Goal: Information Seeking & Learning: Learn about a topic

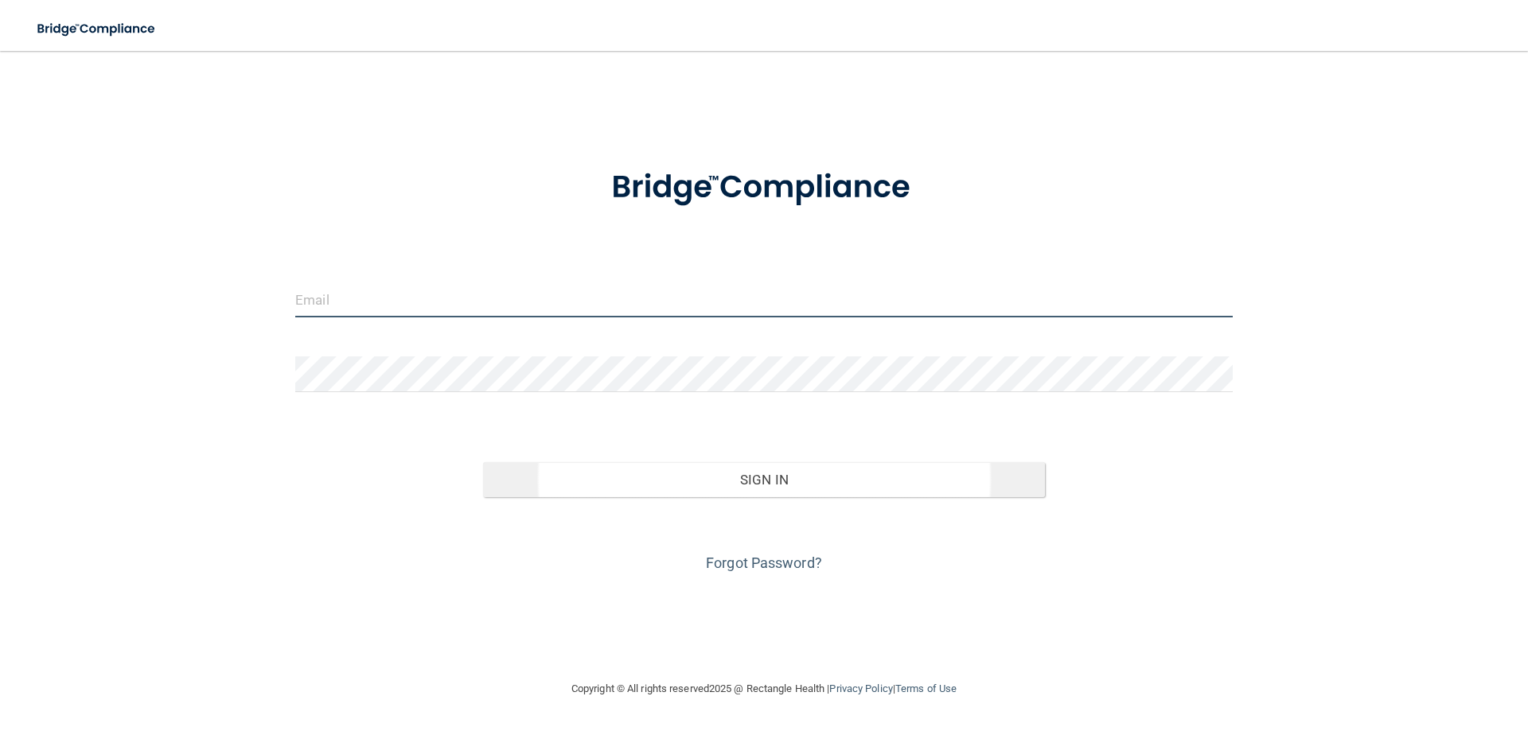
type input "[EMAIL_ADDRESS][PERSON_NAME][DOMAIN_NAME]"
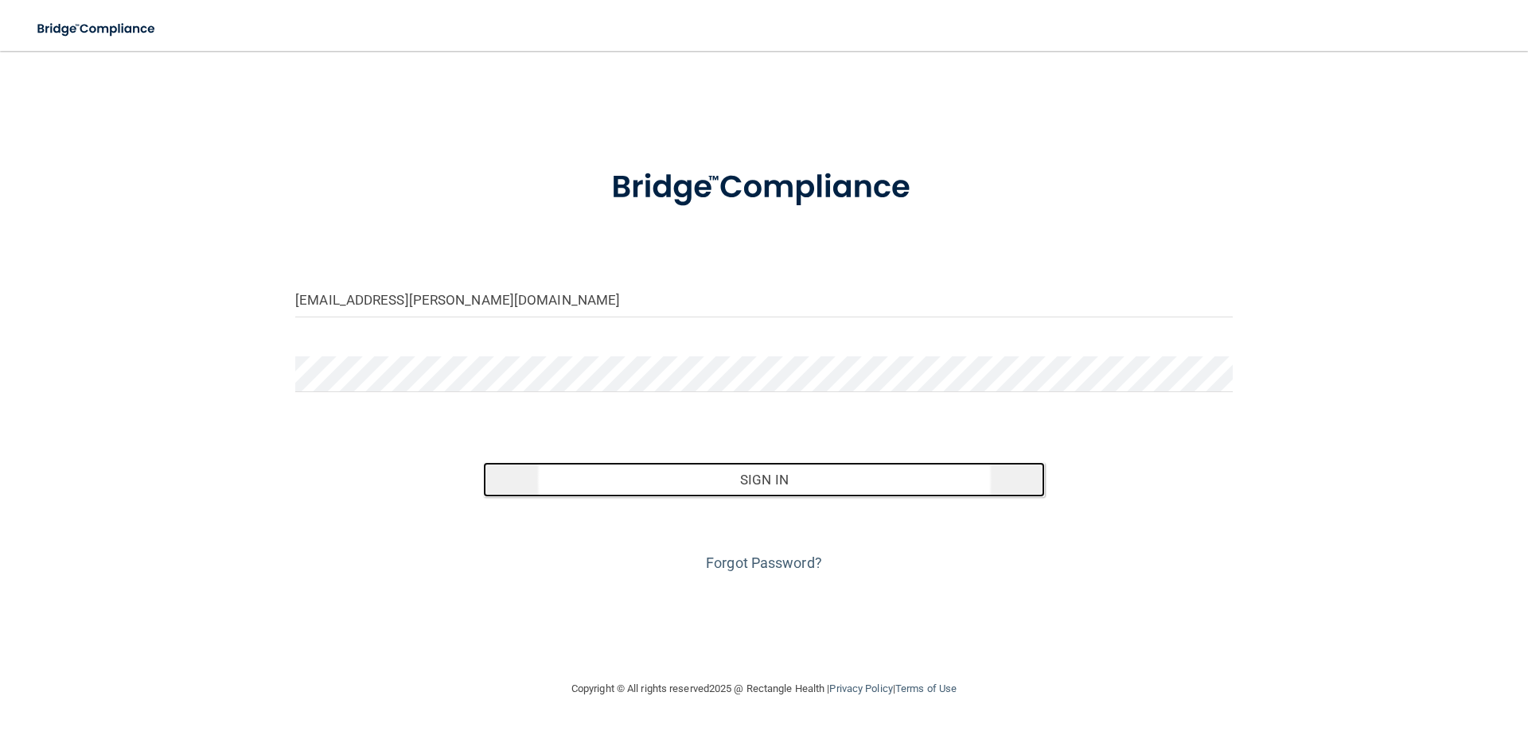
click at [729, 490] on button "Sign In" at bounding box center [764, 479] width 563 height 35
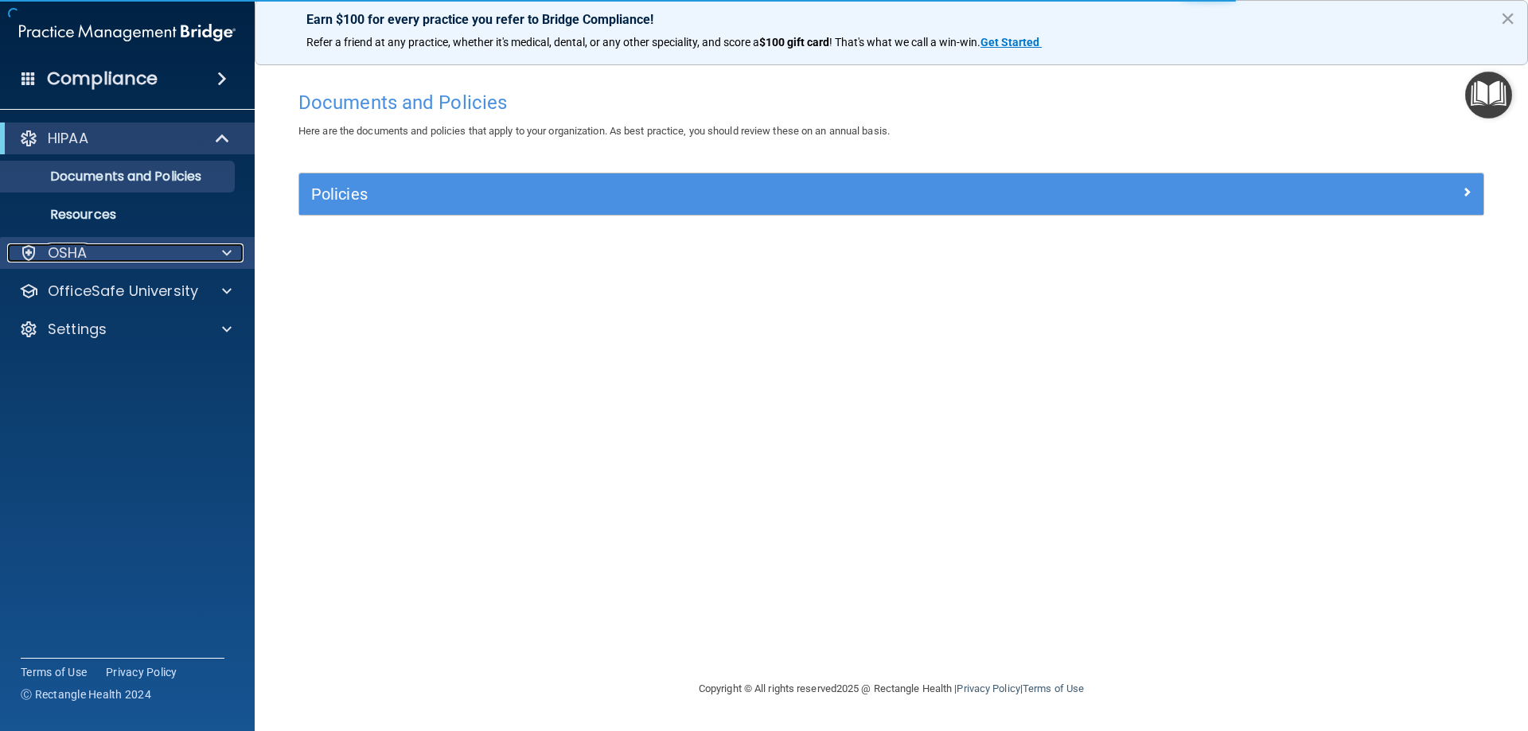
click at [219, 248] on div at bounding box center [225, 253] width 40 height 19
click at [236, 259] on div at bounding box center [225, 253] width 40 height 19
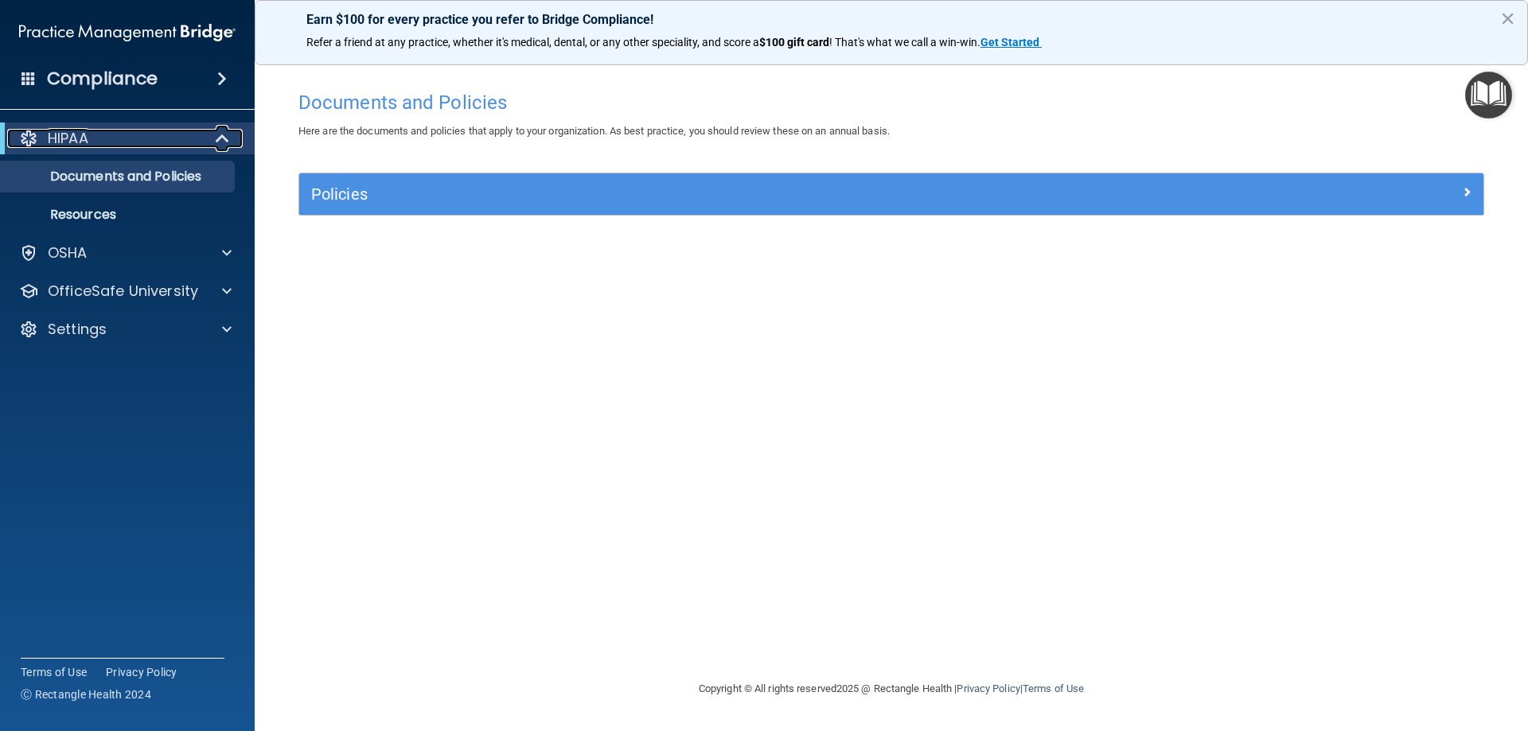
click at [224, 140] on span at bounding box center [224, 138] width 14 height 19
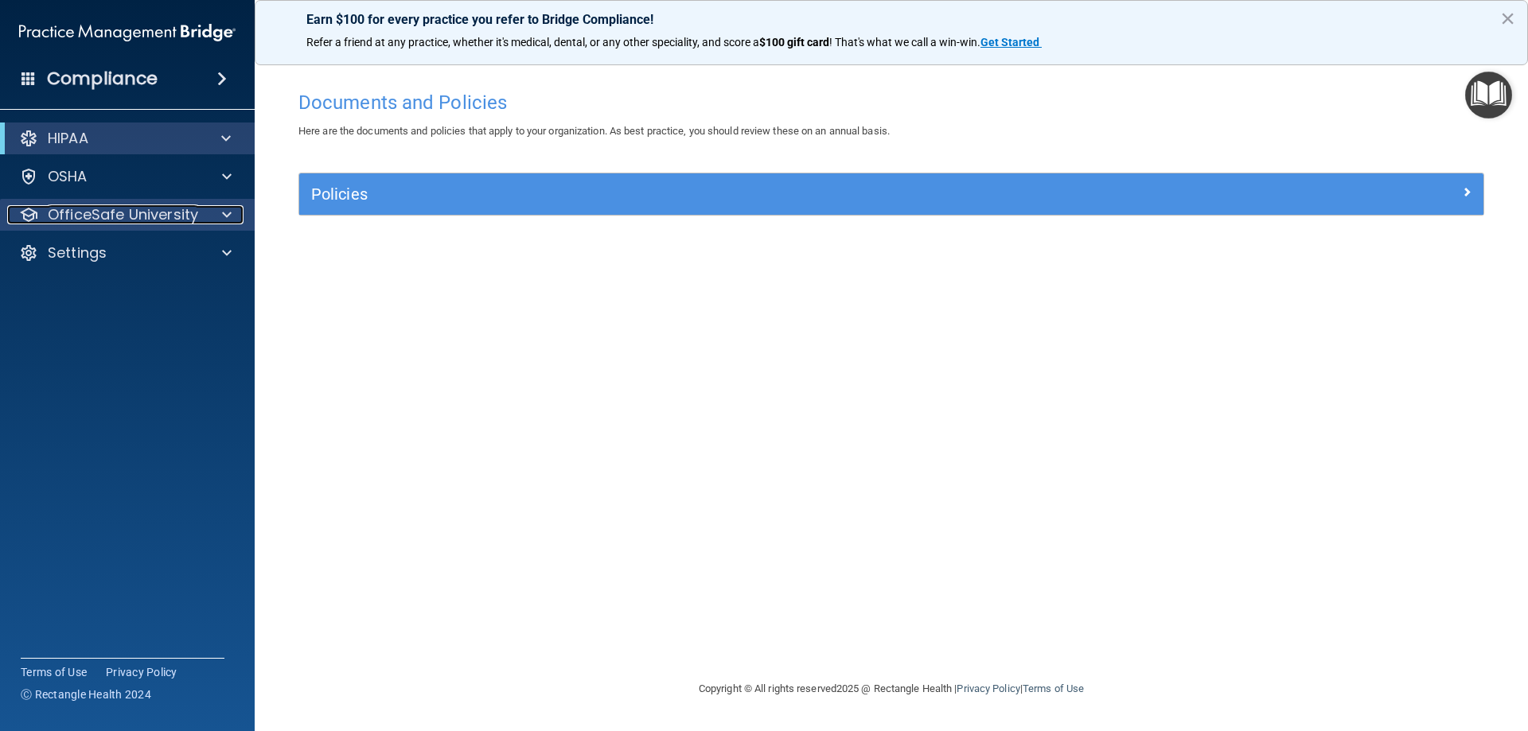
click at [224, 215] on span at bounding box center [227, 214] width 10 height 19
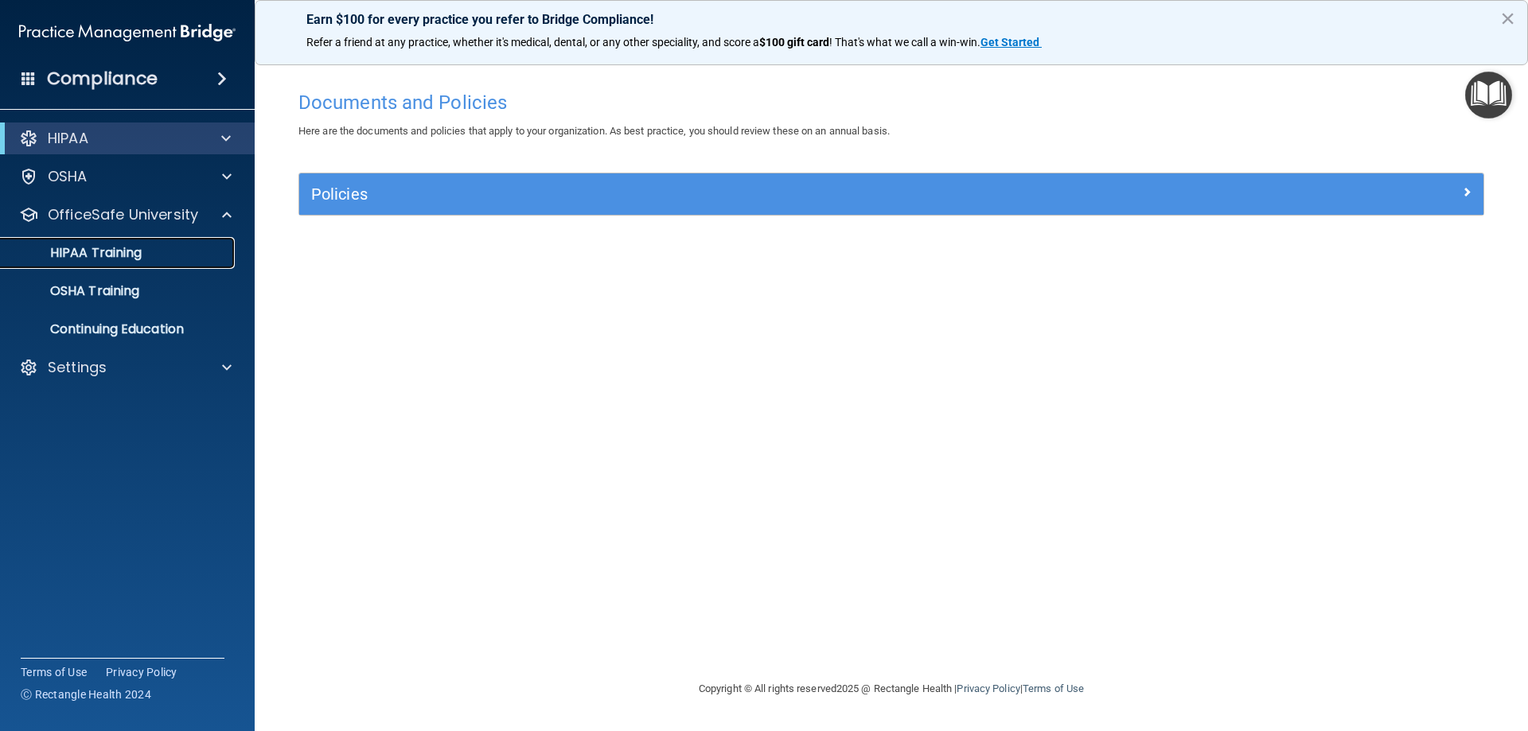
click at [134, 259] on p "HIPAA Training" at bounding box center [75, 253] width 131 height 16
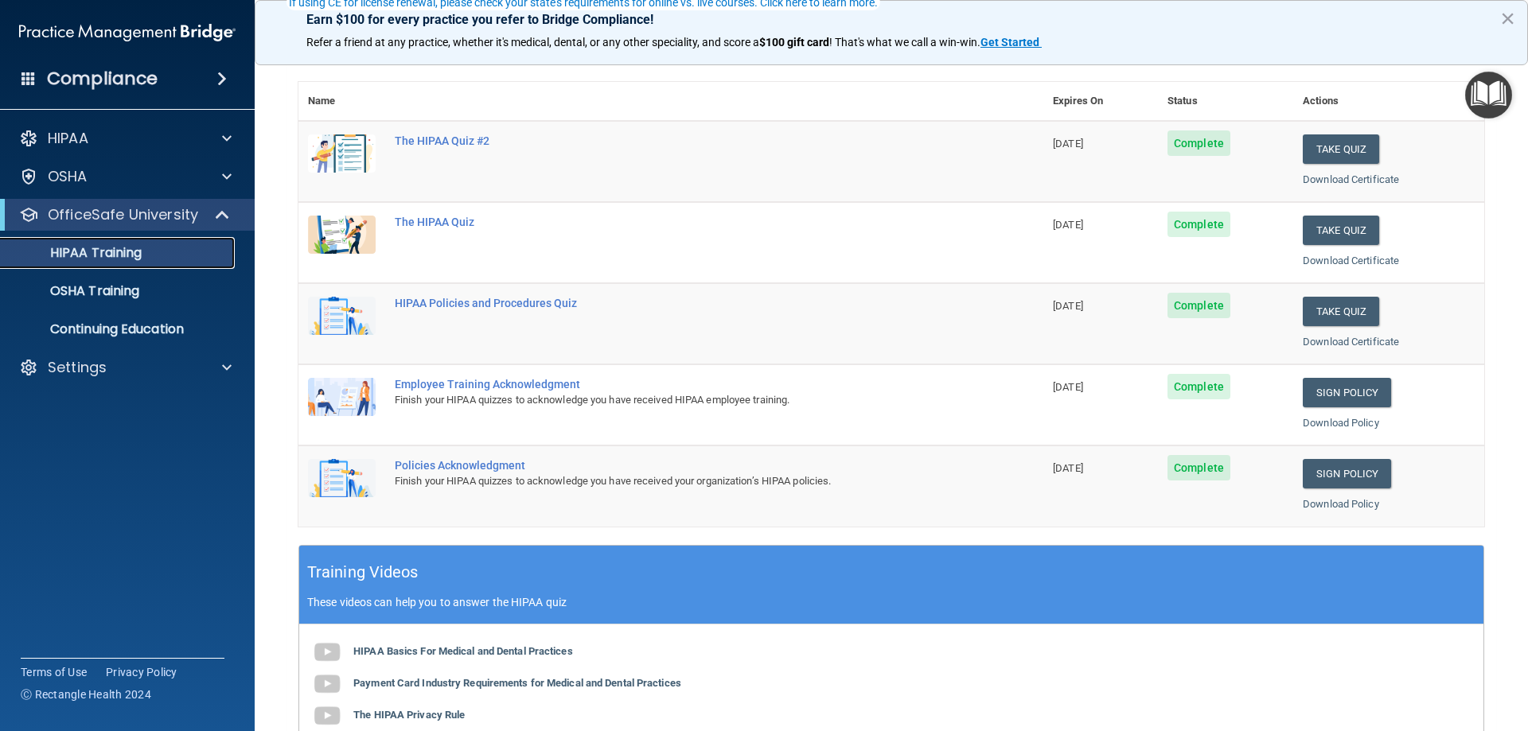
scroll to position [318, 0]
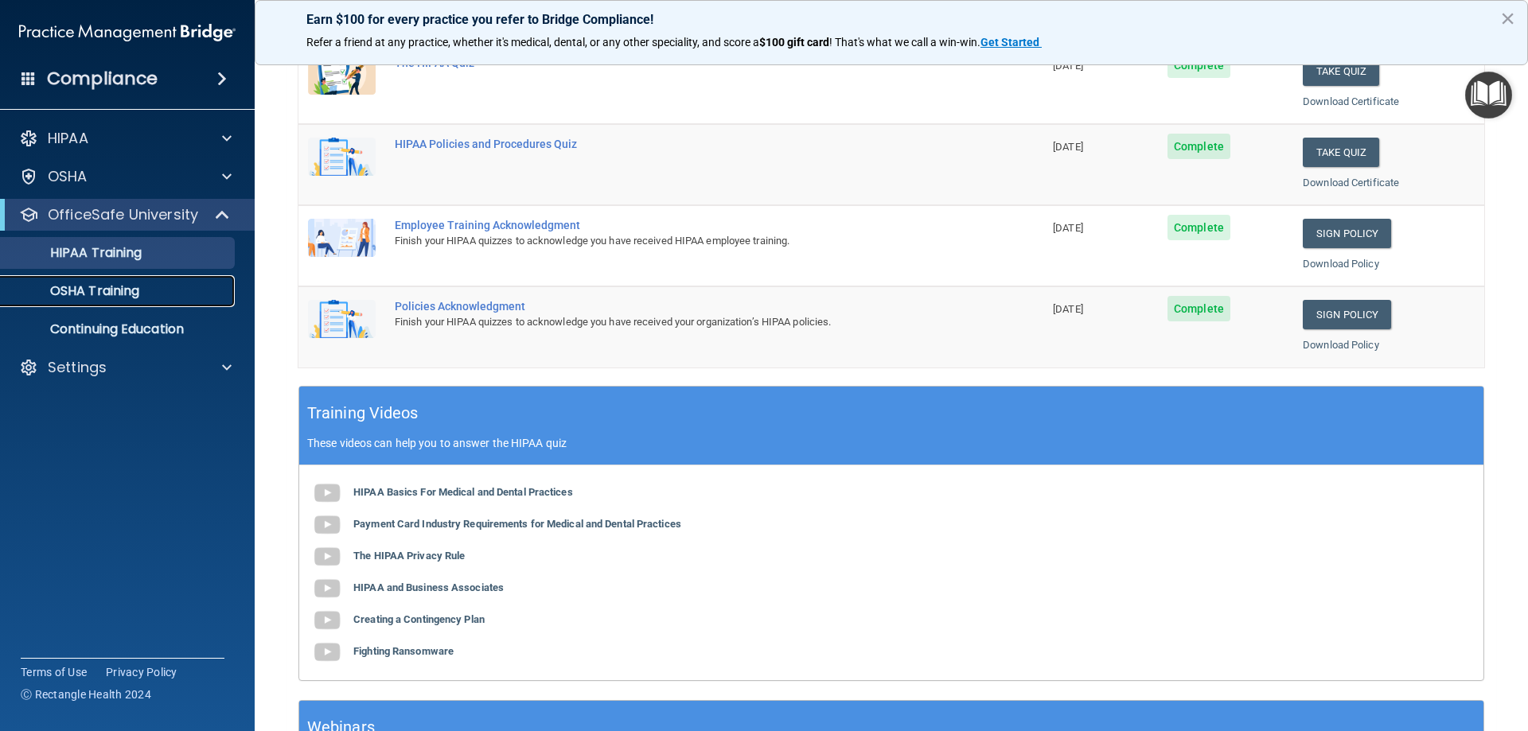
click at [95, 299] on p "OSHA Training" at bounding box center [74, 291] width 129 height 16
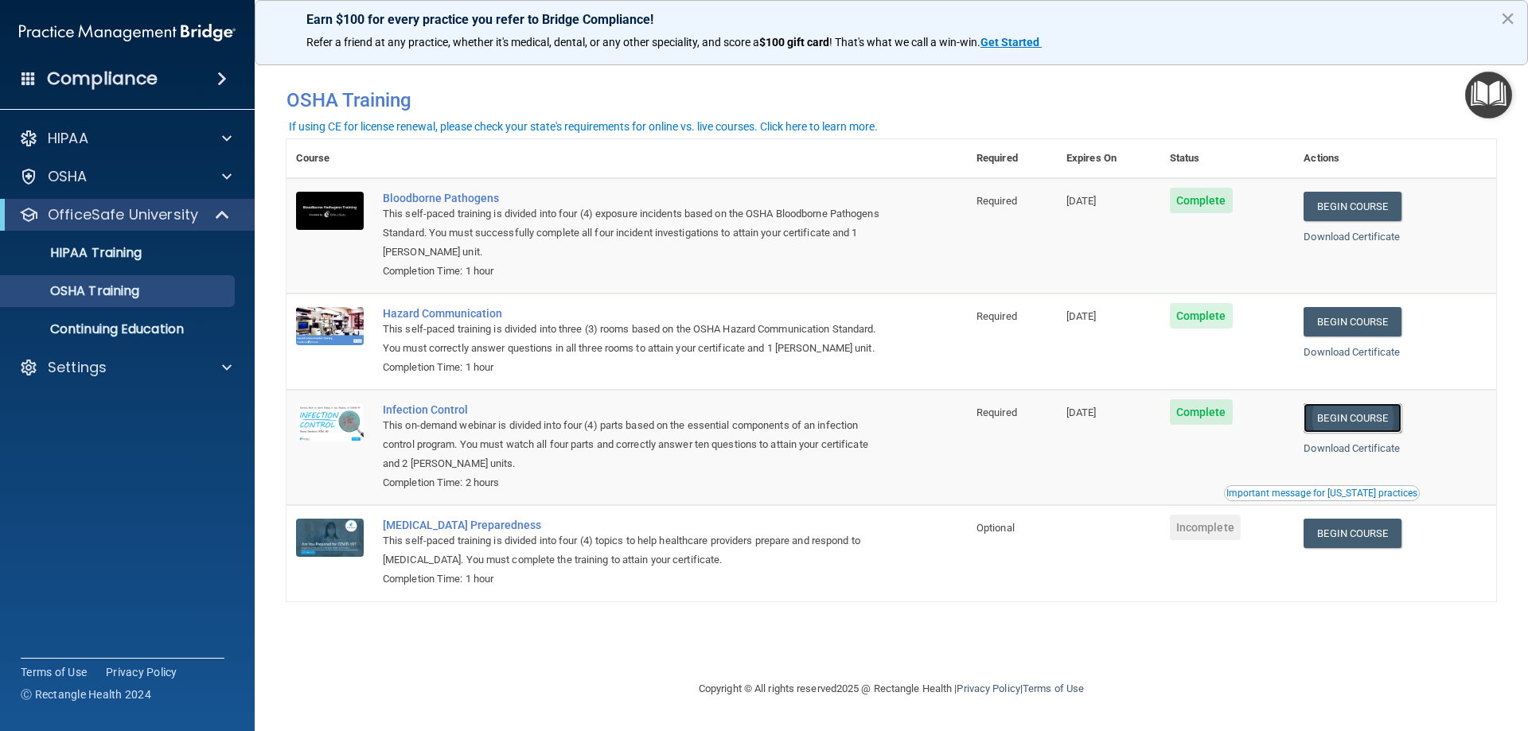
click at [1355, 422] on link "Begin Course" at bounding box center [1351, 417] width 97 height 29
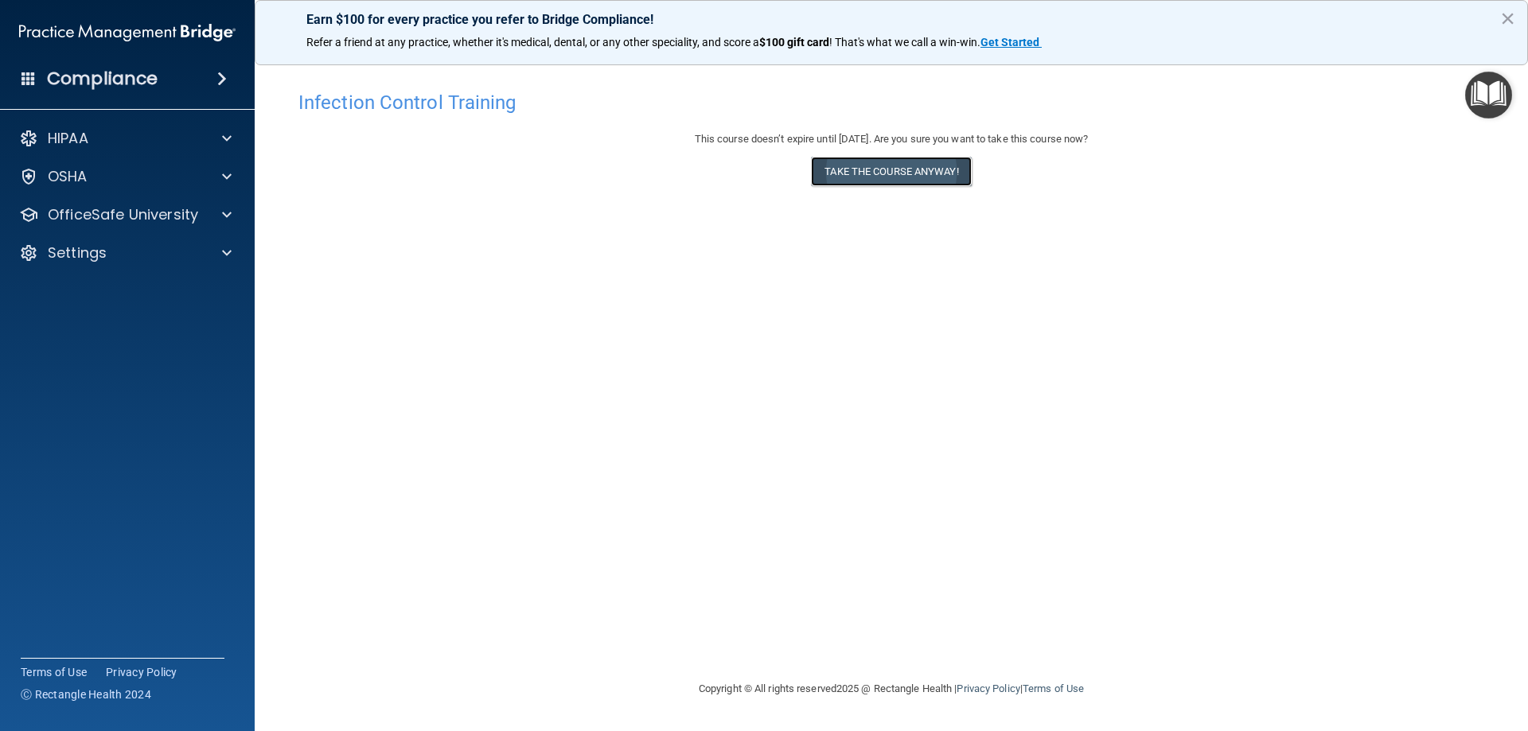
click at [932, 164] on button "Take the course anyway!" at bounding box center [891, 171] width 160 height 29
click at [1510, 20] on button "×" at bounding box center [1507, 18] width 15 height 25
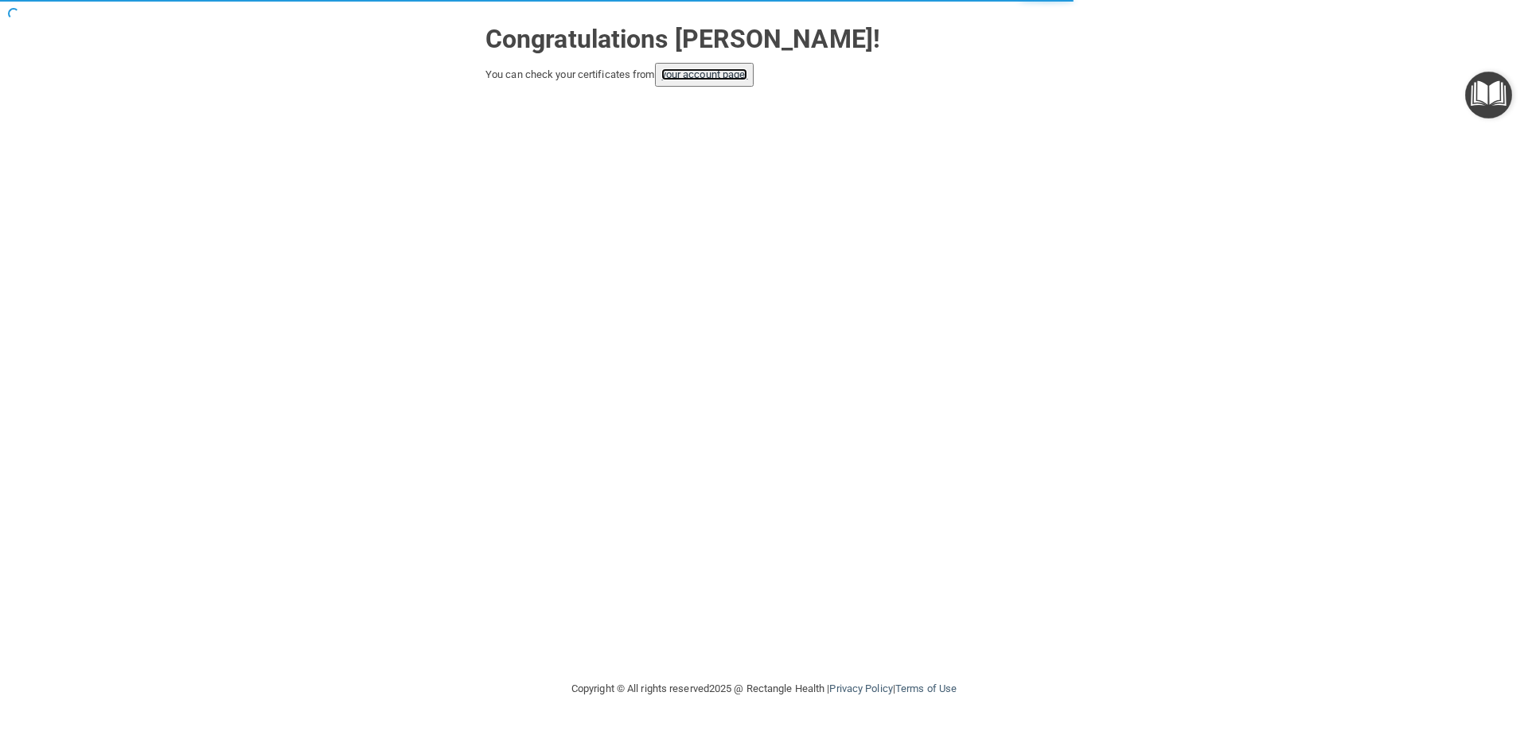
click at [727, 75] on link "your account page!" at bounding box center [704, 74] width 87 height 12
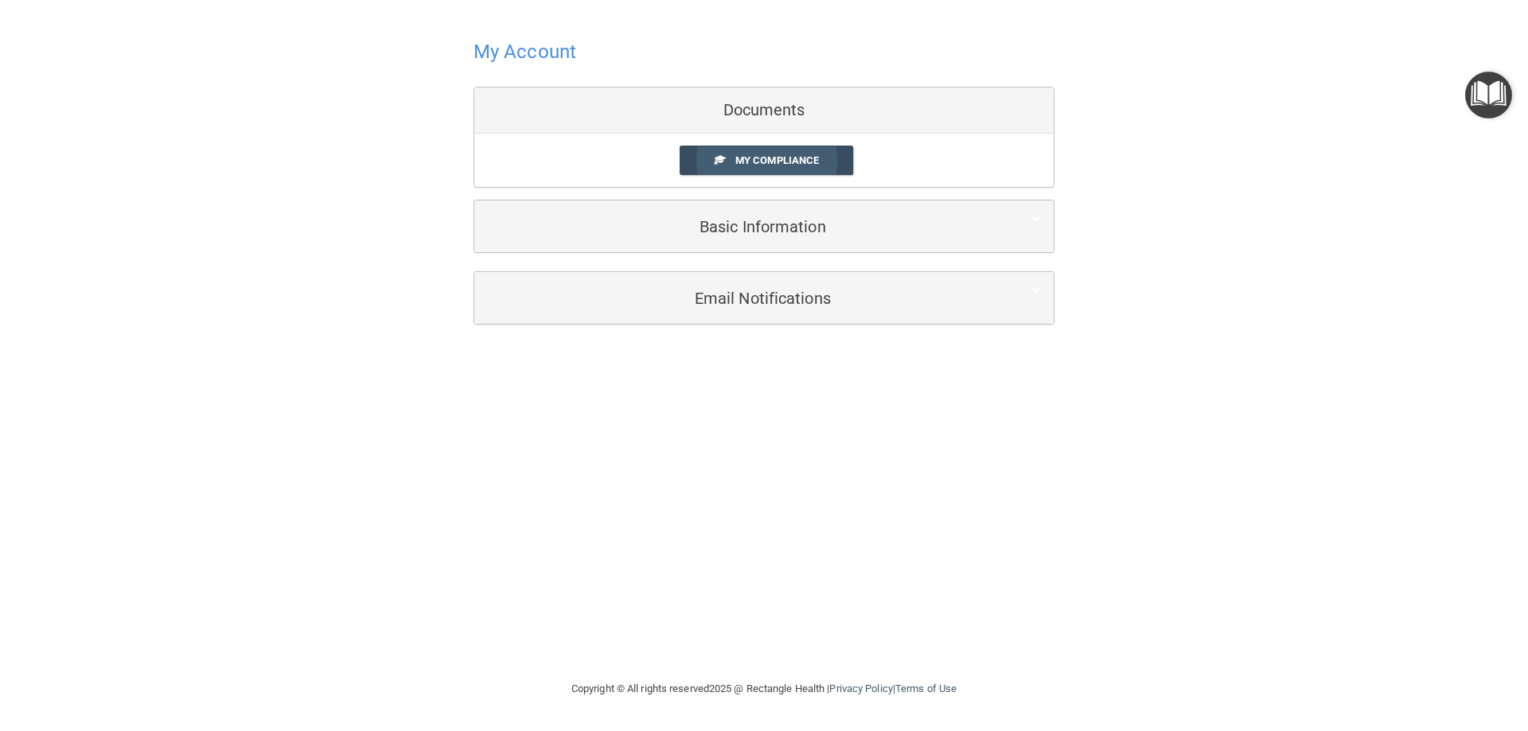
click at [754, 162] on span "My Compliance" at bounding box center [777, 160] width 84 height 12
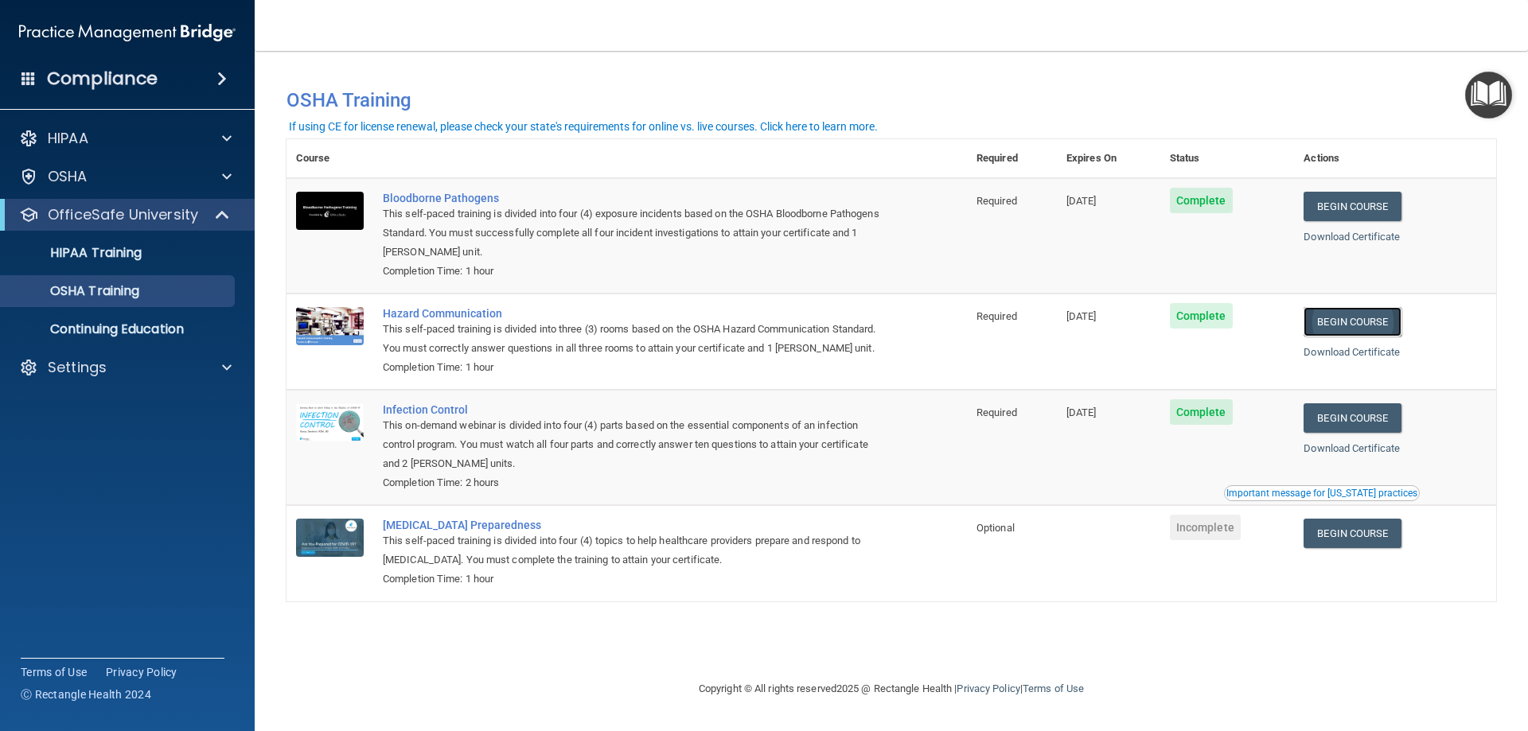
click at [1374, 321] on link "Begin Course" at bounding box center [1351, 321] width 97 height 29
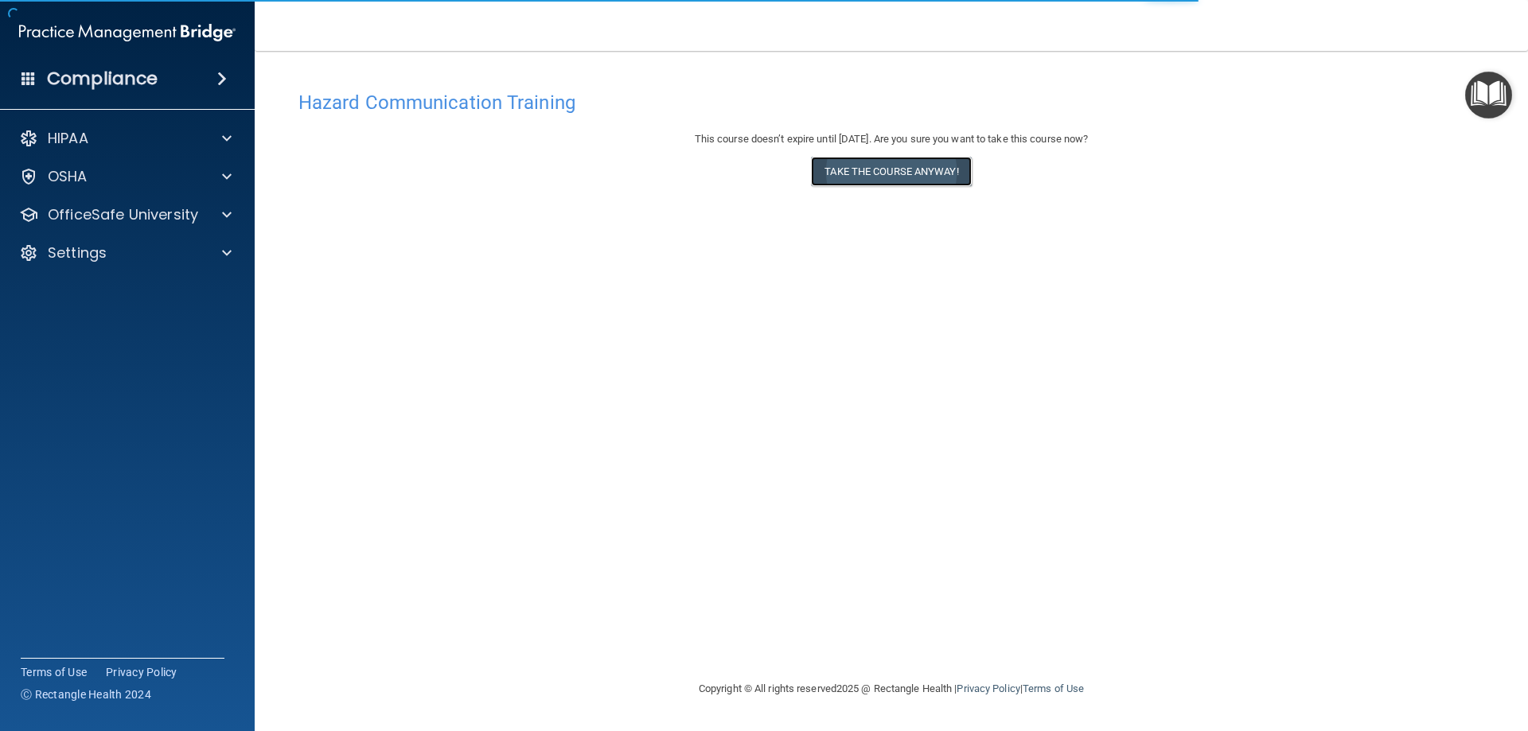
click at [933, 173] on button "Take the course anyway!" at bounding box center [891, 171] width 160 height 29
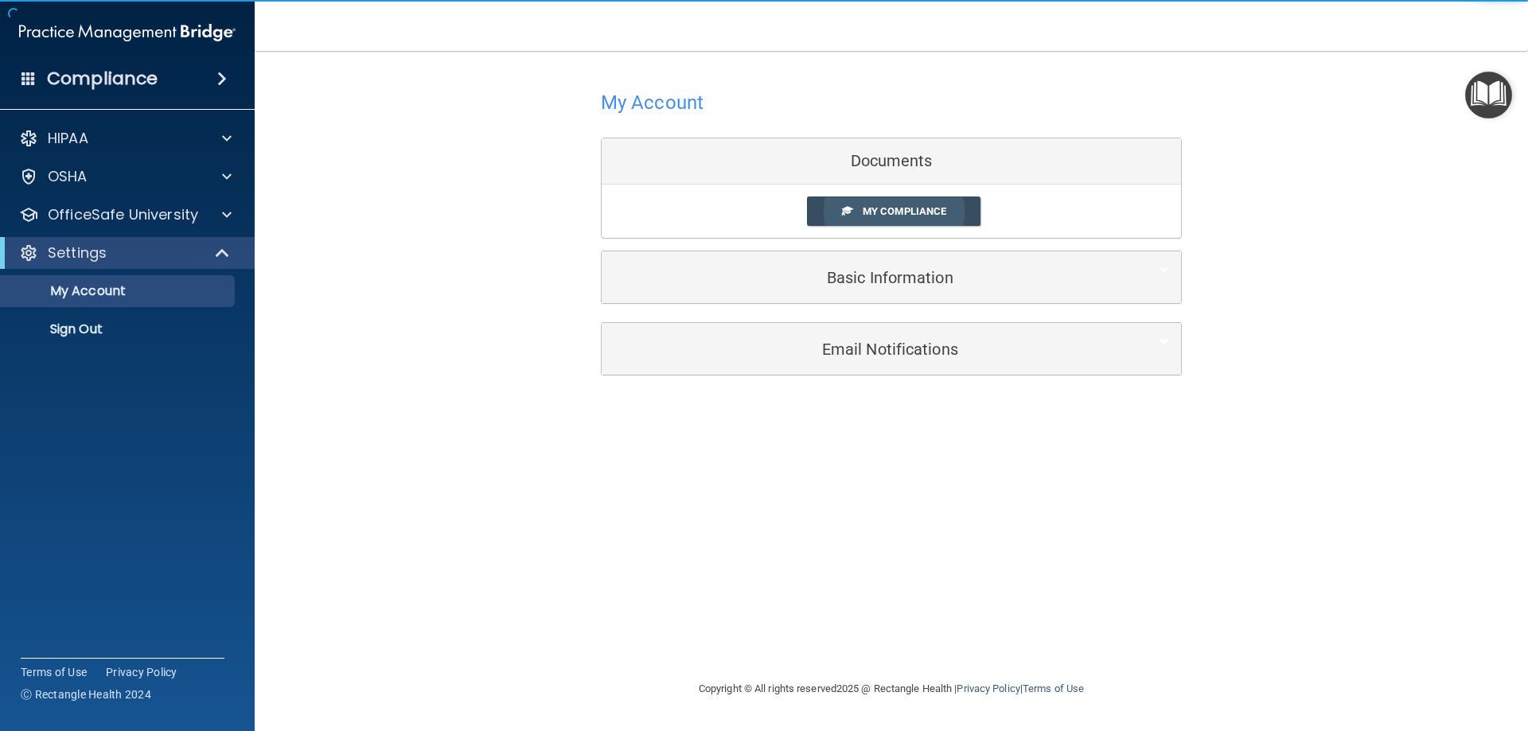
click at [833, 212] on link "My Compliance" at bounding box center [894, 211] width 174 height 29
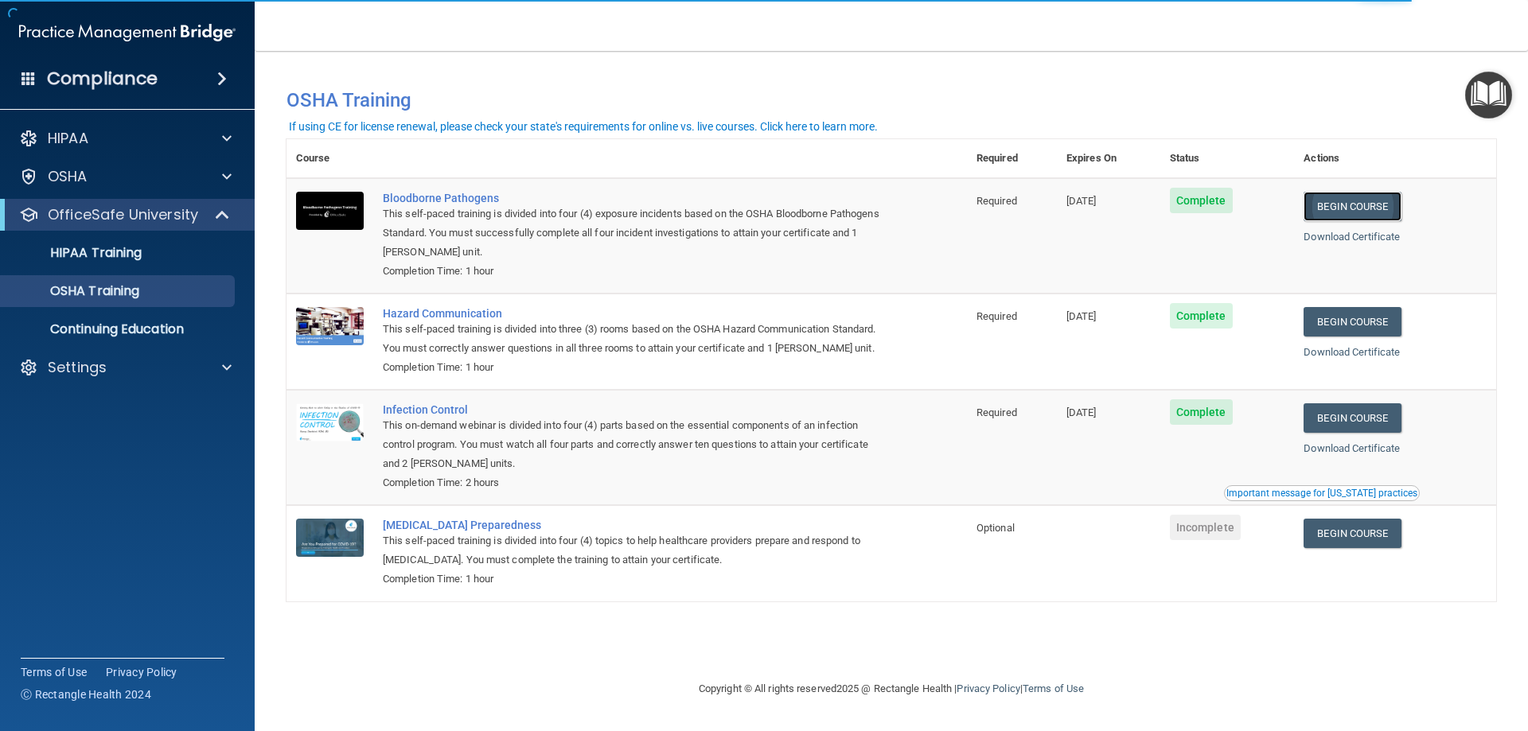
click at [1344, 209] on link "Begin Course" at bounding box center [1351, 206] width 97 height 29
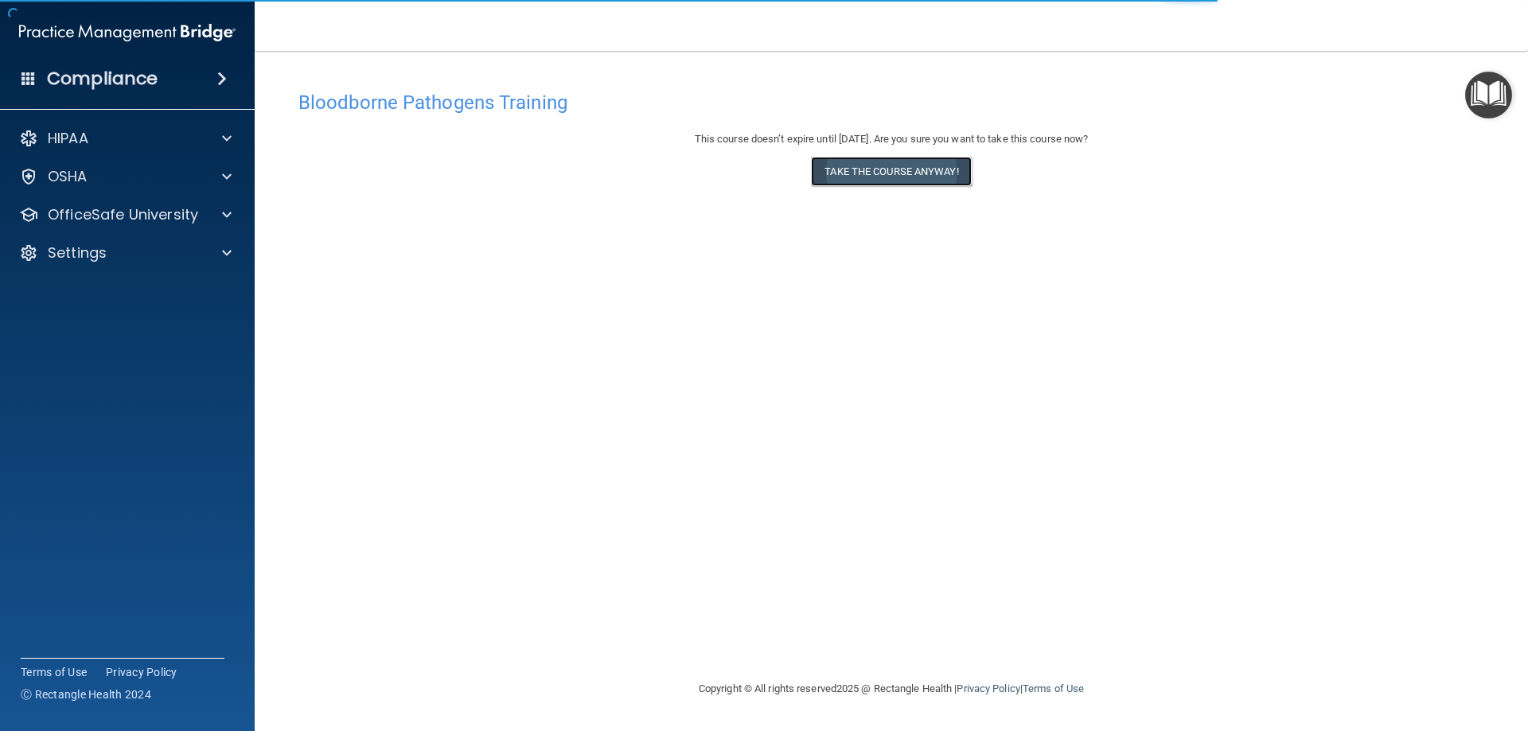
click at [917, 175] on button "Take the course anyway!" at bounding box center [891, 171] width 160 height 29
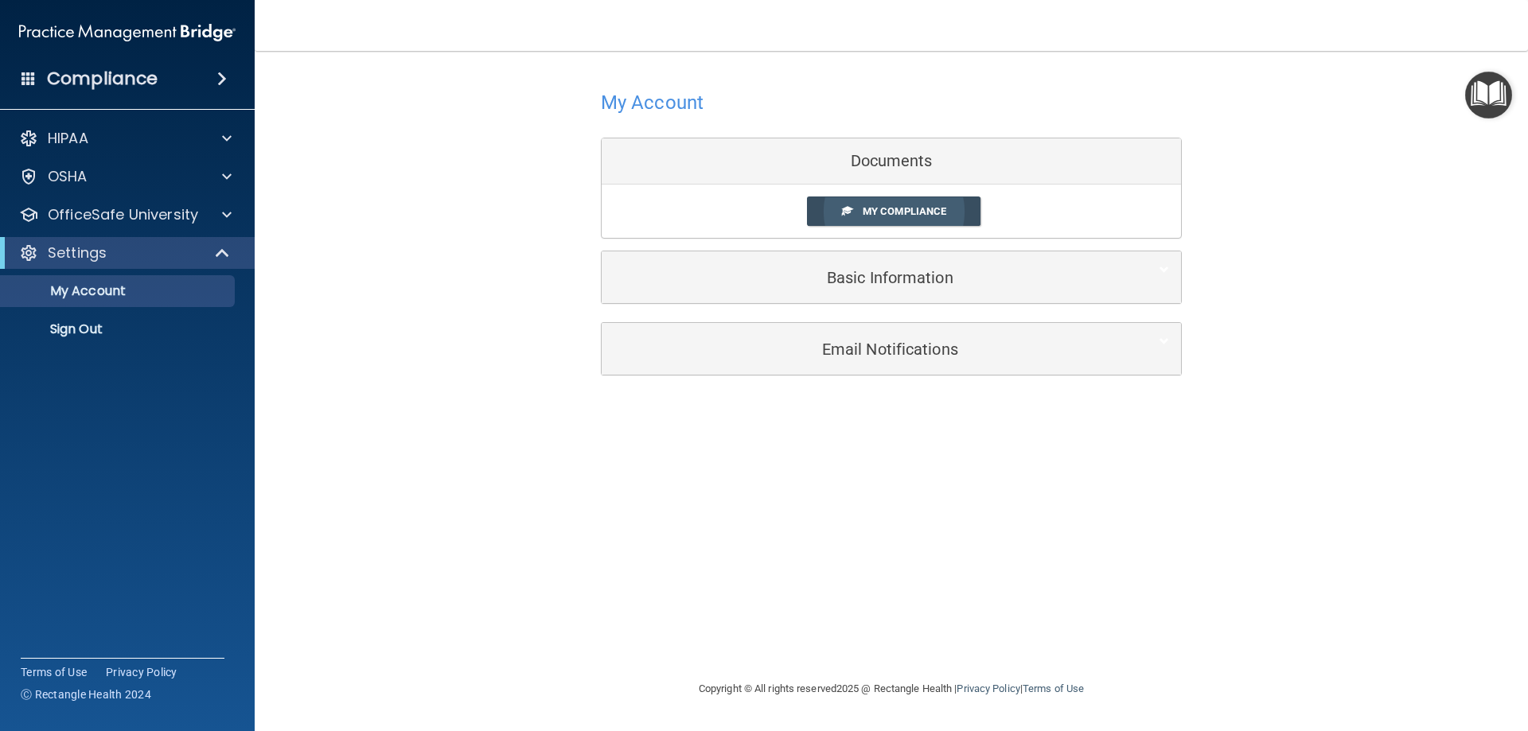
click at [883, 218] on link "My Compliance" at bounding box center [894, 211] width 174 height 29
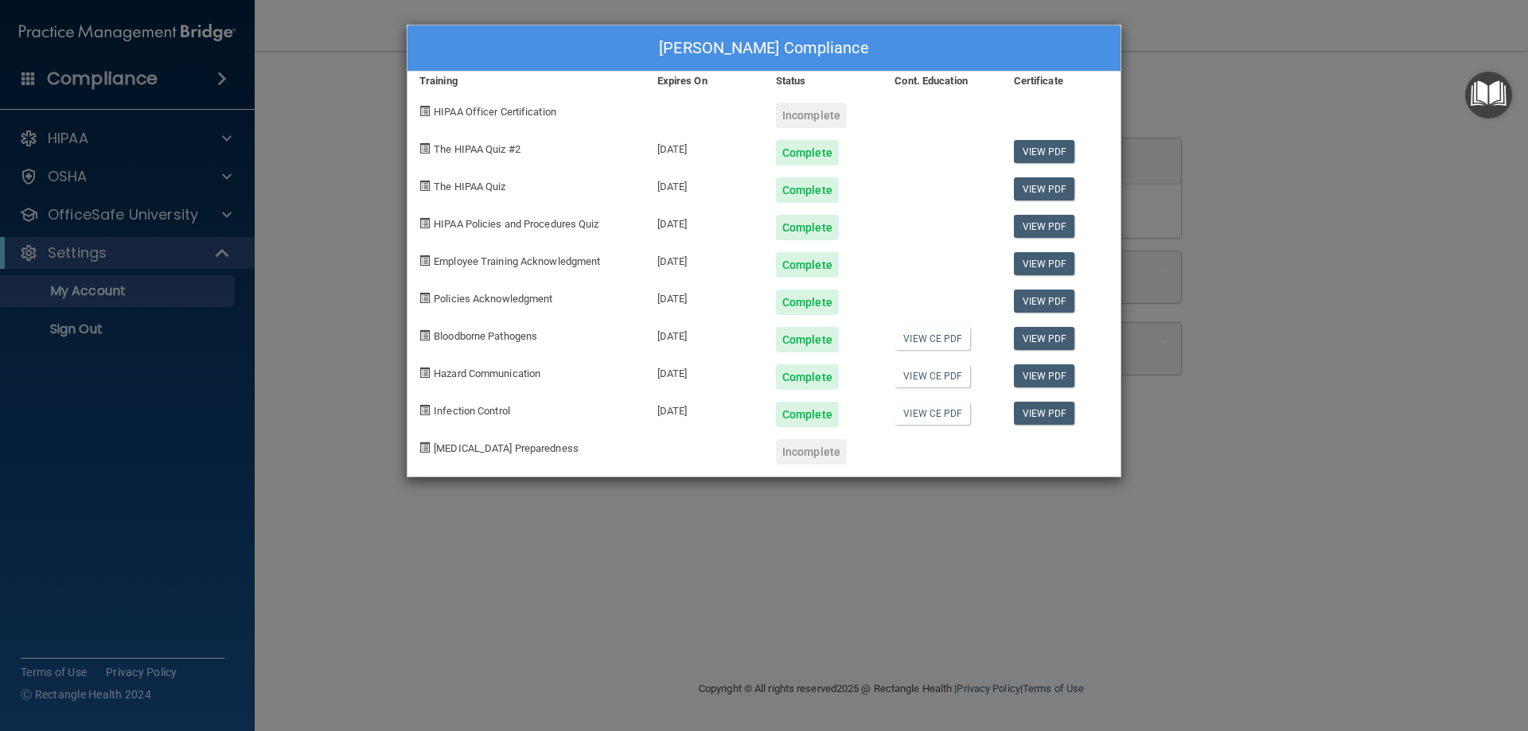
click at [1253, 115] on div "Ashlynn Dodd's Compliance Training Expires On Status Cont. Education Certificat…" at bounding box center [764, 365] width 1528 height 731
